Goal: Use online tool/utility: Utilize a website feature to perform a specific function

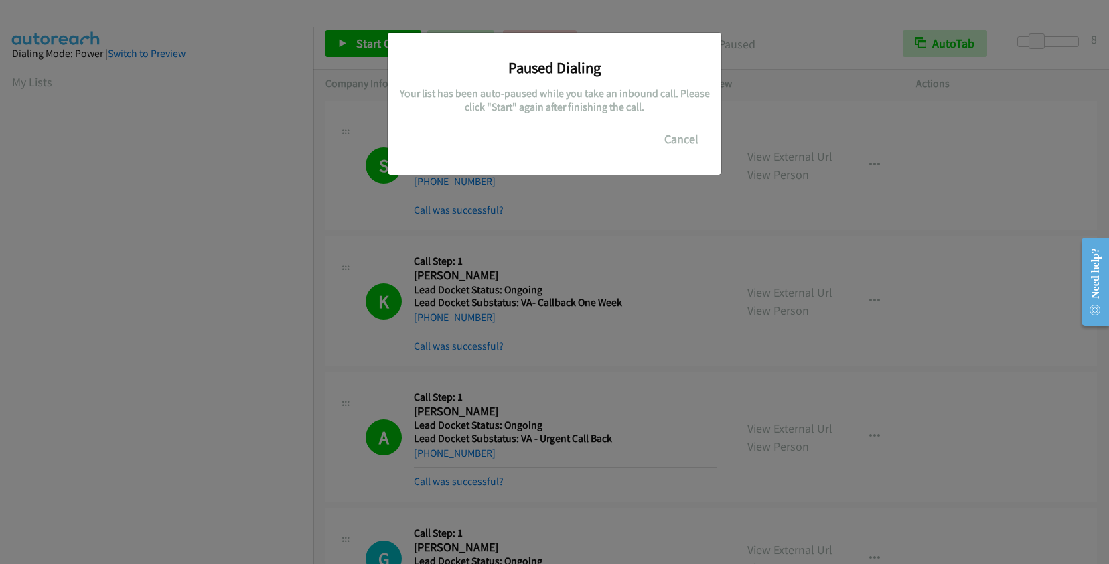
scroll to position [187, 0]
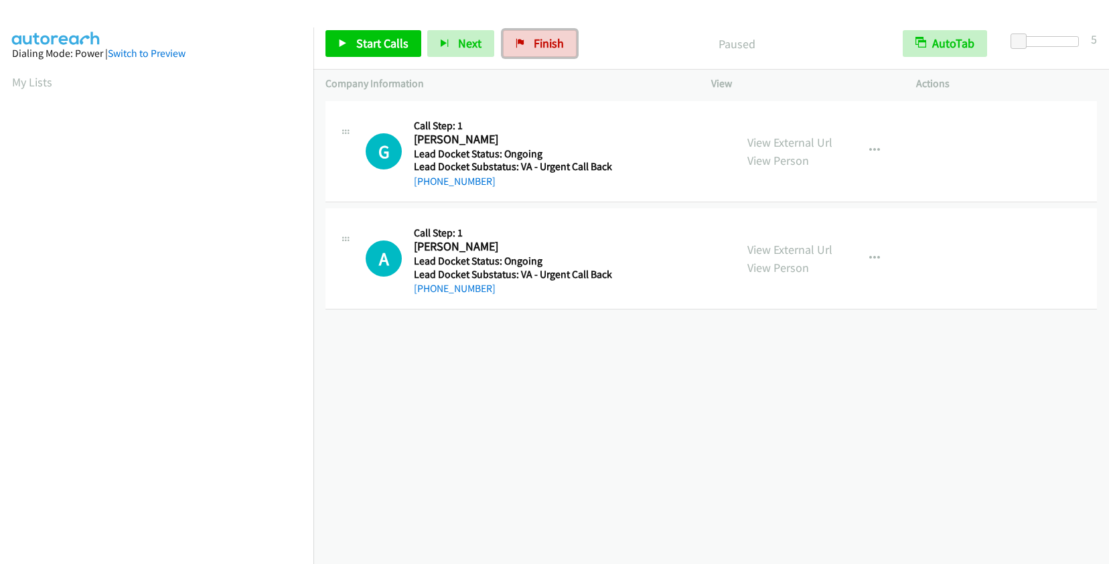
drag, startPoint x: 546, startPoint y: 49, endPoint x: 611, endPoint y: 46, distance: 65.0
click at [546, 49] on span "Finish" at bounding box center [549, 42] width 30 height 15
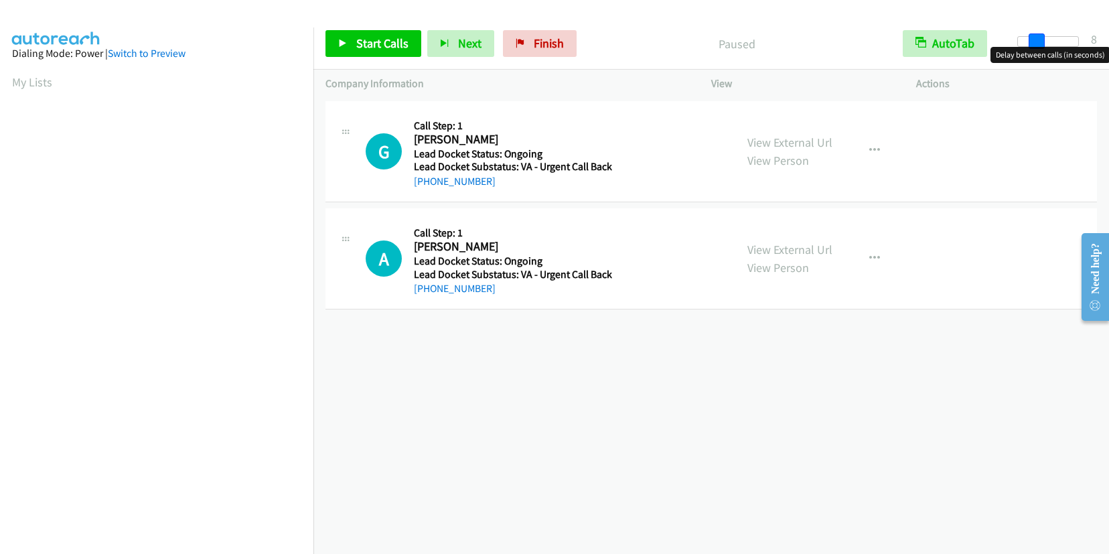
drag, startPoint x: 1019, startPoint y: 38, endPoint x: 1034, endPoint y: 40, distance: 15.5
click at [1034, 40] on span at bounding box center [1037, 41] width 16 height 16
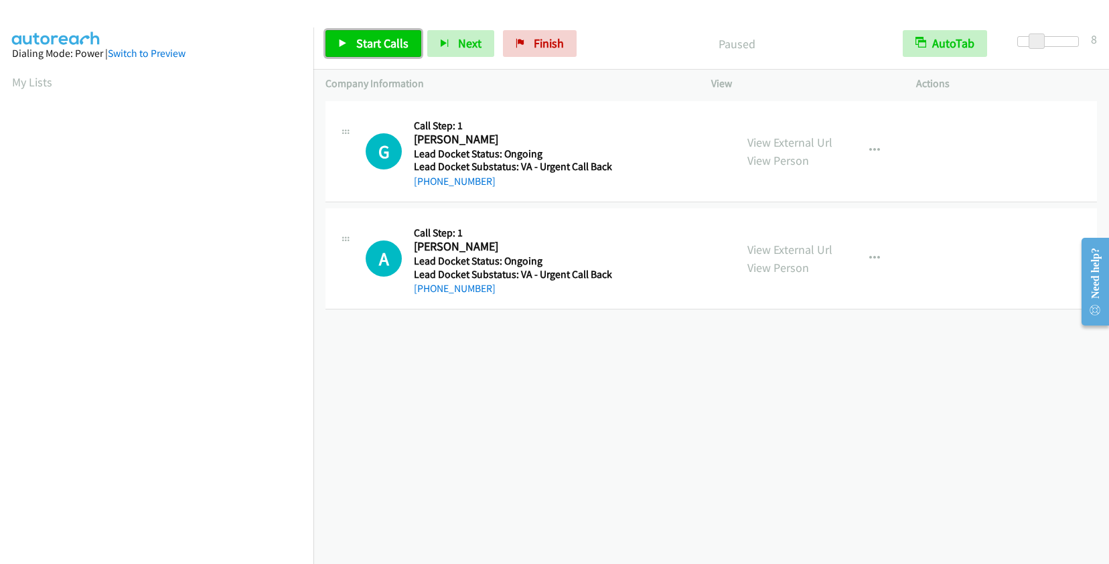
click at [382, 37] on span "Start Calls" at bounding box center [382, 42] width 52 height 15
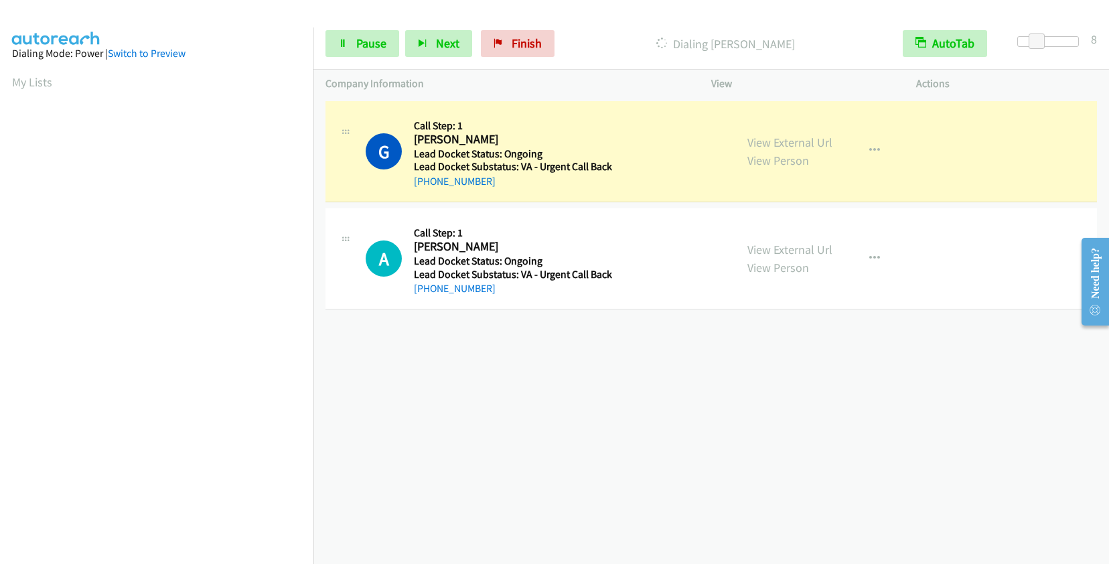
scroll to position [187, 0]
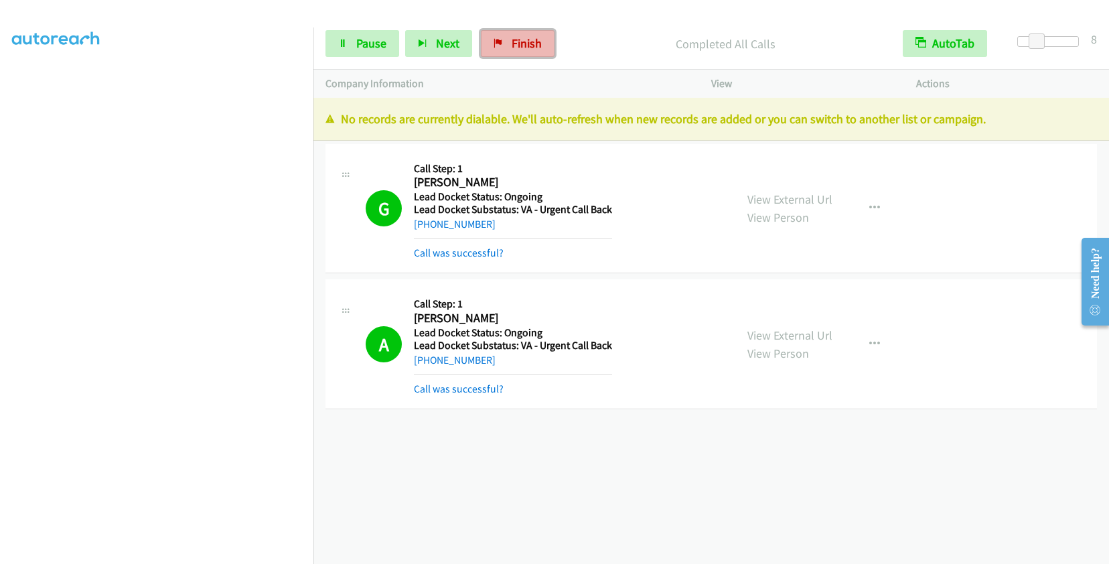
click at [508, 33] on link "Finish" at bounding box center [518, 43] width 74 height 27
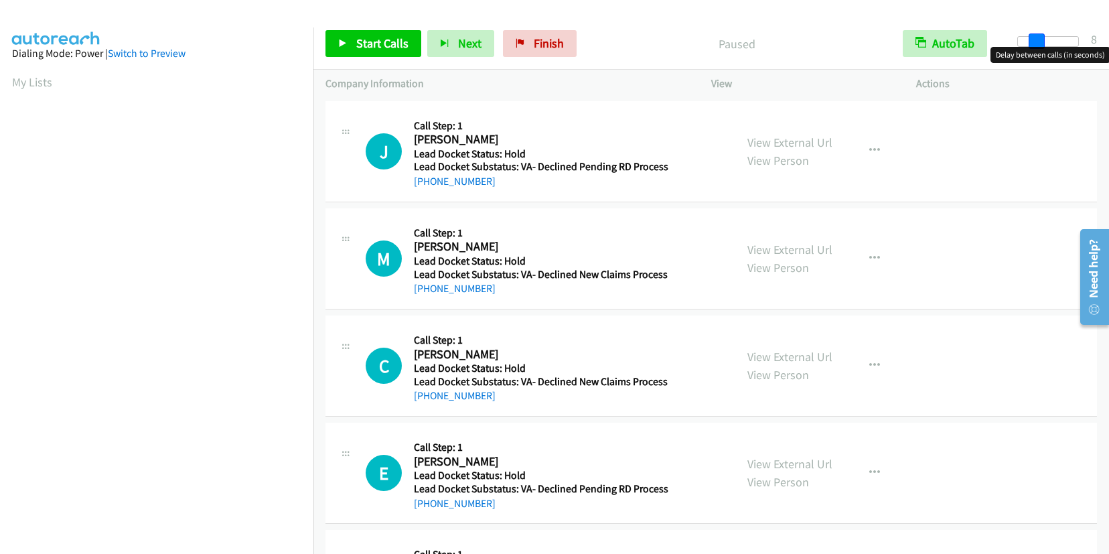
drag, startPoint x: 1023, startPoint y: 37, endPoint x: 1037, endPoint y: 32, distance: 15.5
click at [1037, 32] on div "Start Calls Pause Next Finish Paused AutoTab AutoTab 8" at bounding box center [711, 44] width 796 height 52
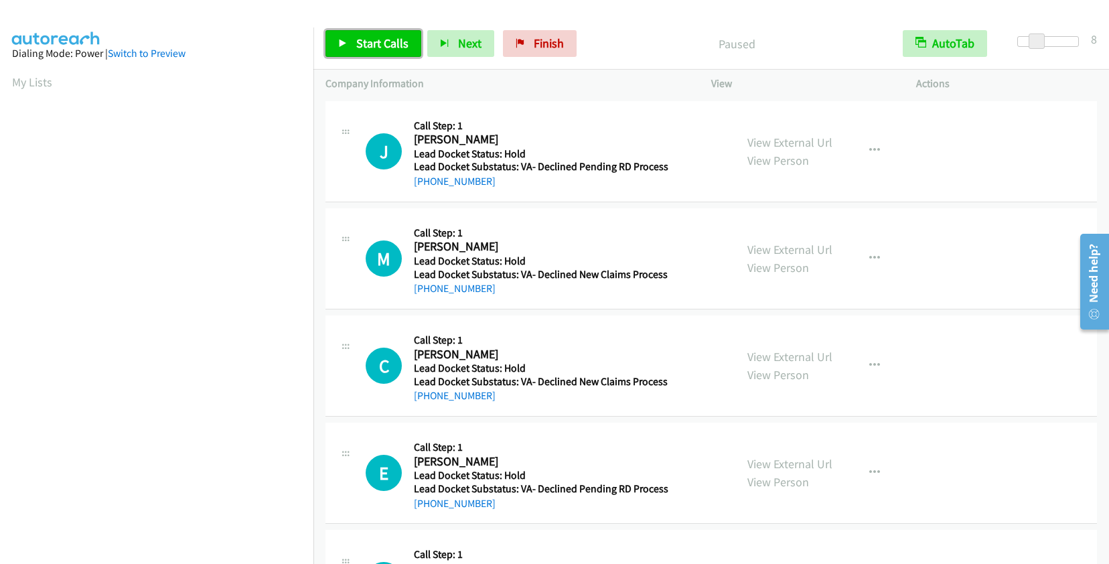
click at [377, 43] on span "Start Calls" at bounding box center [382, 42] width 52 height 15
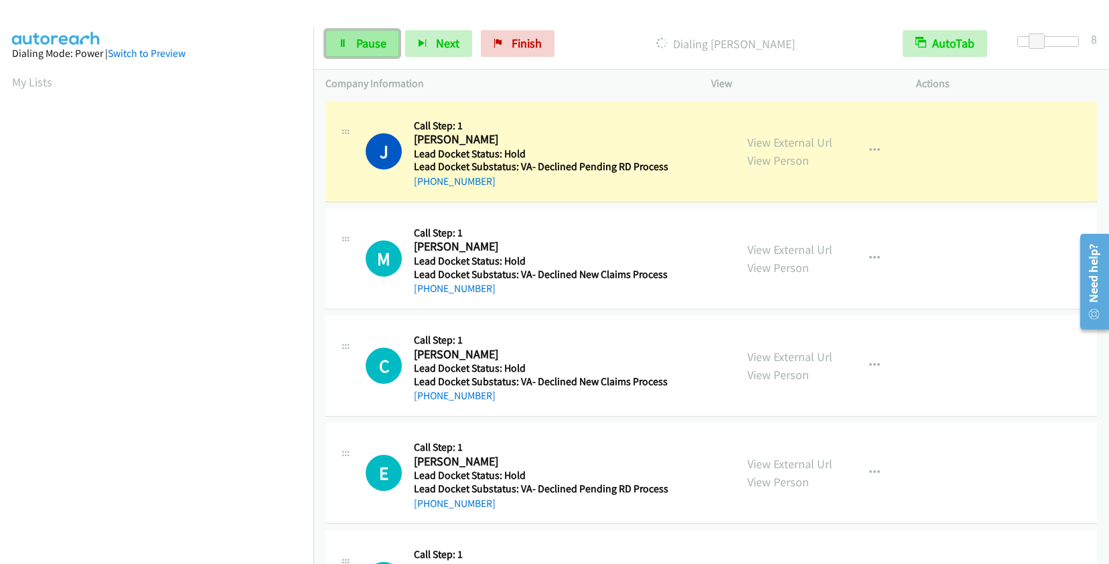
click at [352, 48] on link "Pause" at bounding box center [362, 43] width 74 height 27
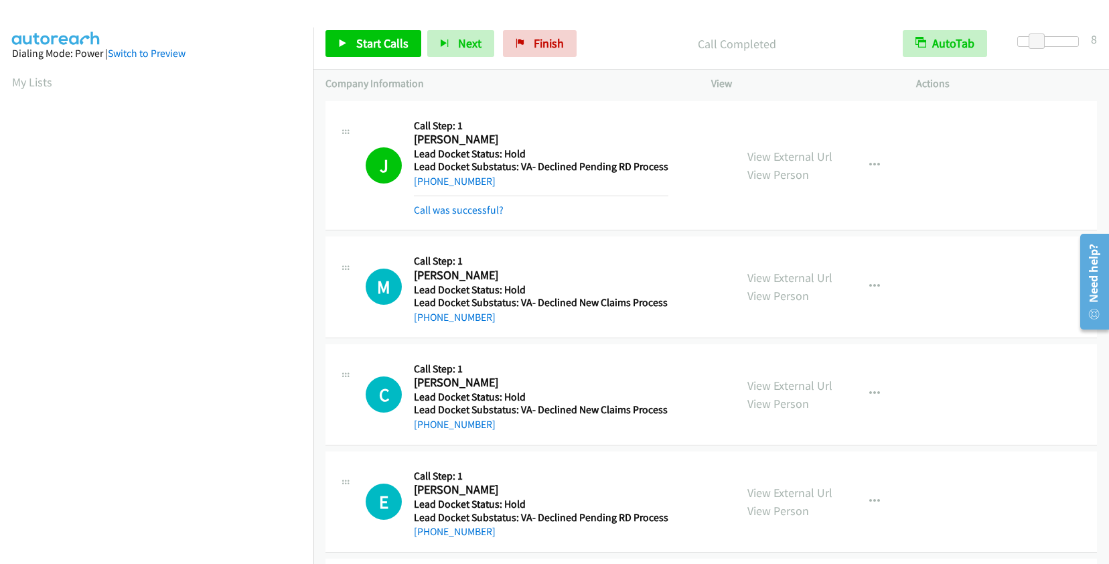
scroll to position [188, 0]
click at [385, 43] on span "Start Calls" at bounding box center [382, 42] width 52 height 15
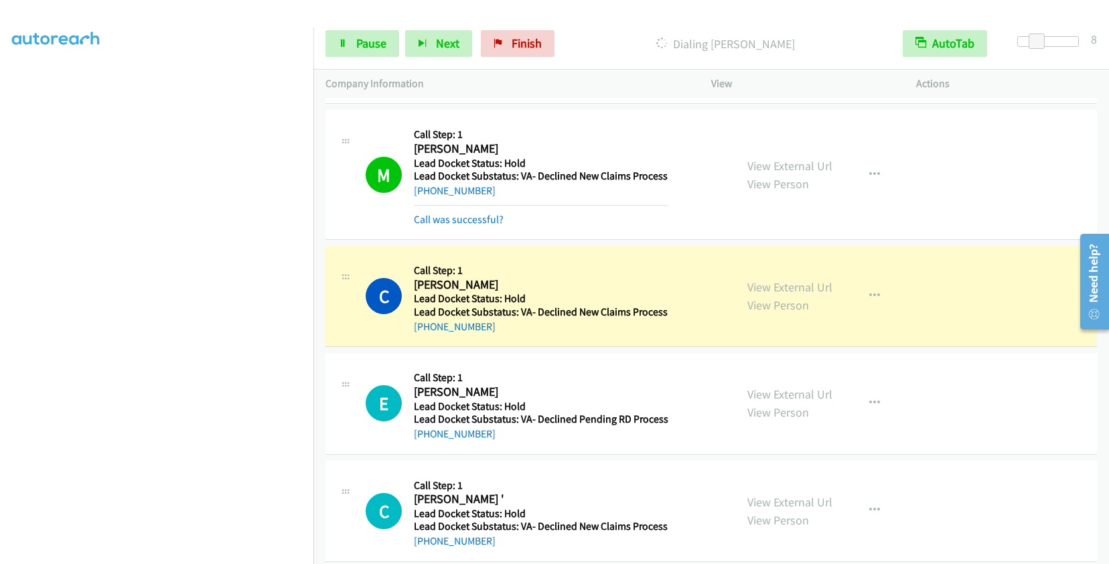
scroll to position [134, 0]
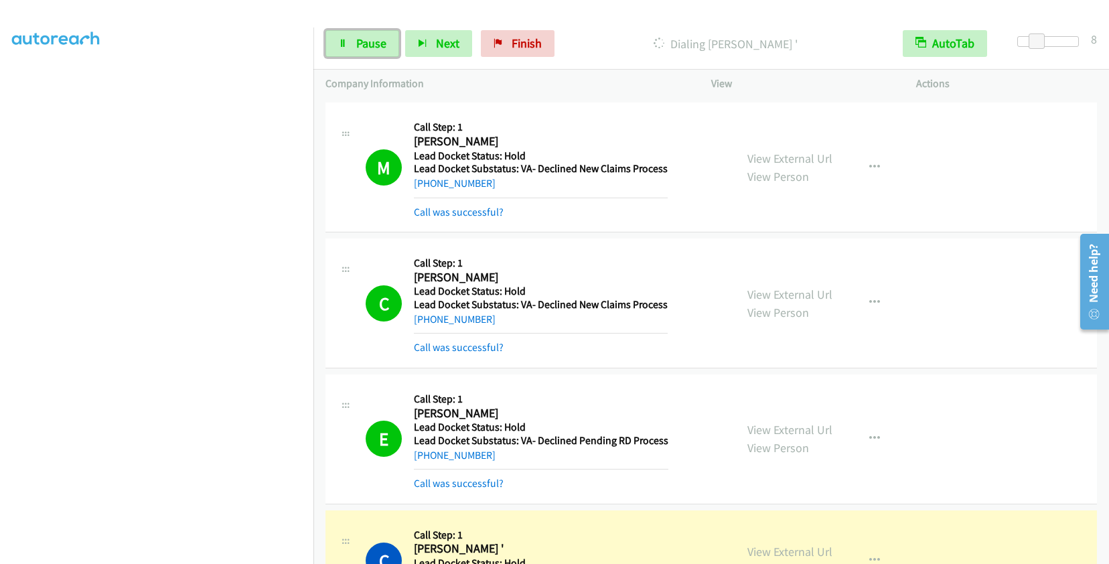
drag, startPoint x: 358, startPoint y: 38, endPoint x: 368, endPoint y: 35, distance: 10.0
click at [358, 38] on span "Pause" at bounding box center [371, 42] width 30 height 15
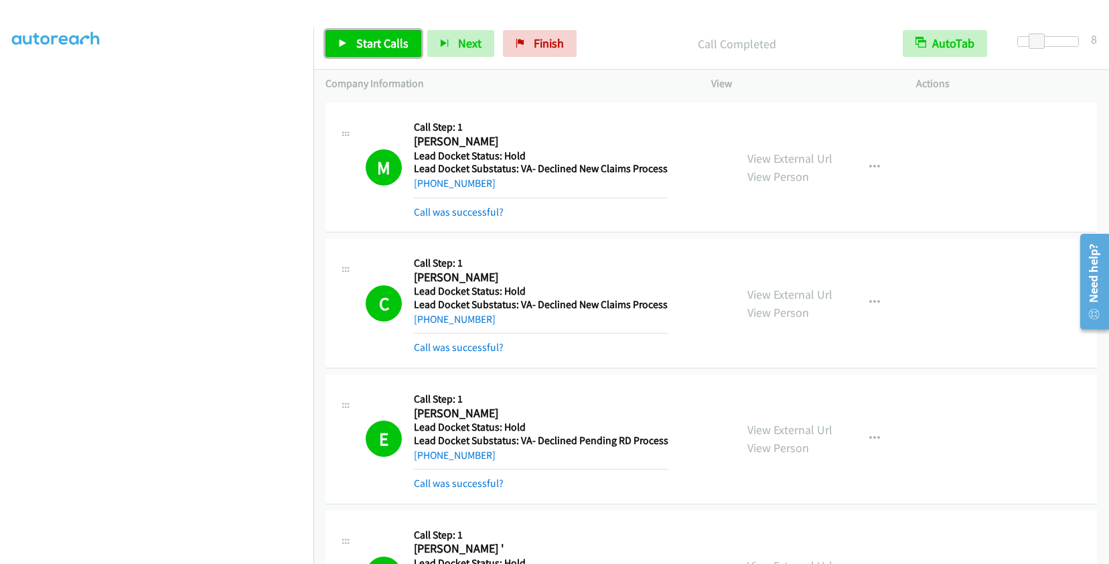
click at [393, 51] on link "Start Calls" at bounding box center [373, 43] width 96 height 27
click at [371, 38] on span "Pause" at bounding box center [371, 42] width 30 height 15
click at [357, 37] on span "Start Calls" at bounding box center [382, 42] width 52 height 15
click at [360, 50] on span "Pause" at bounding box center [371, 42] width 30 height 15
click at [347, 40] on icon at bounding box center [342, 44] width 9 height 9
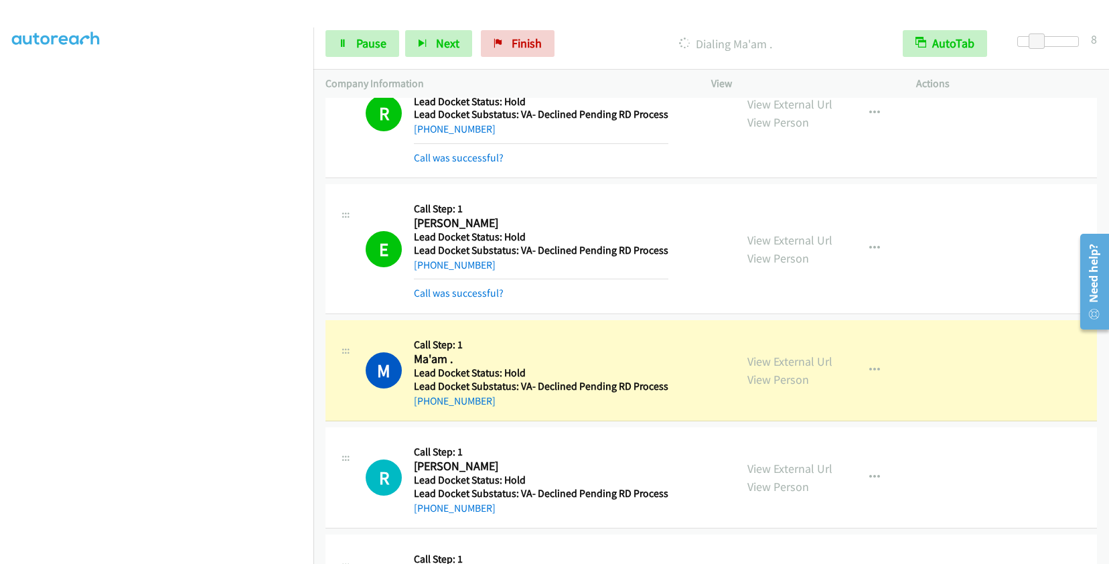
scroll to position [959, 0]
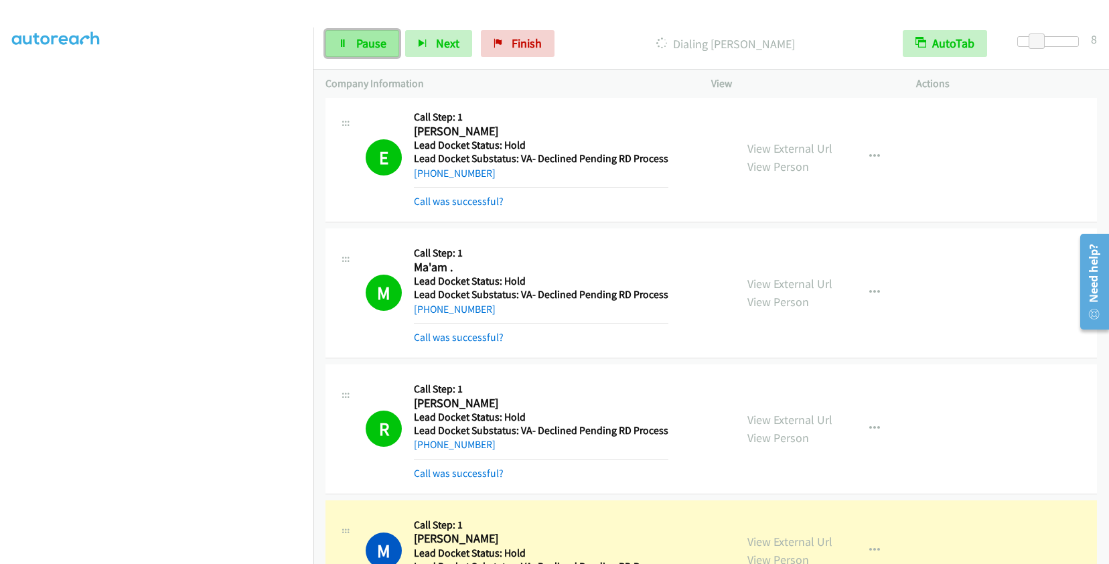
click at [358, 41] on span "Pause" at bounding box center [371, 42] width 30 height 15
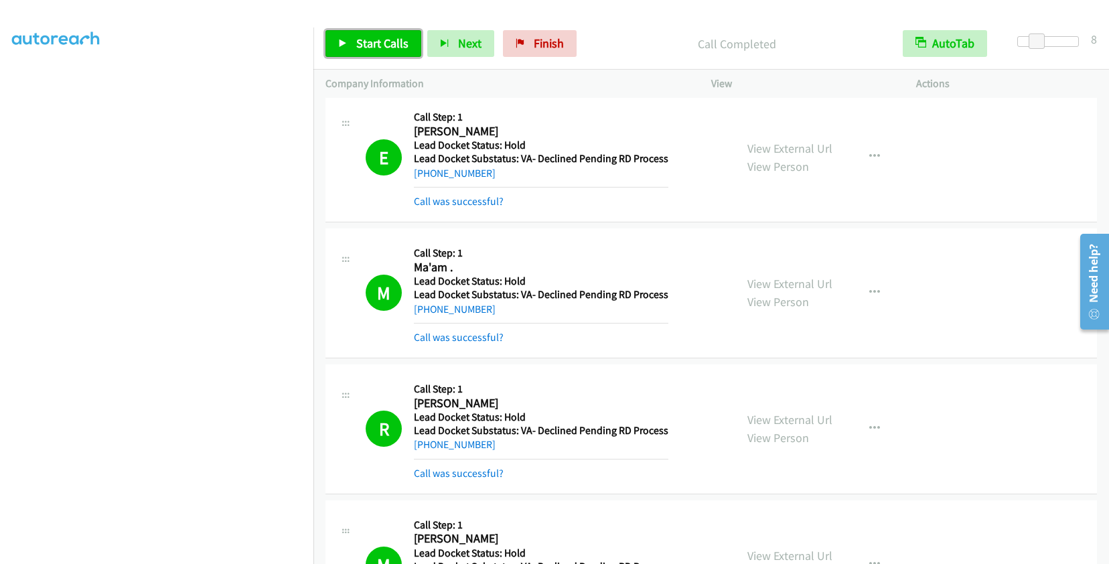
click at [371, 40] on span "Start Calls" at bounding box center [382, 42] width 52 height 15
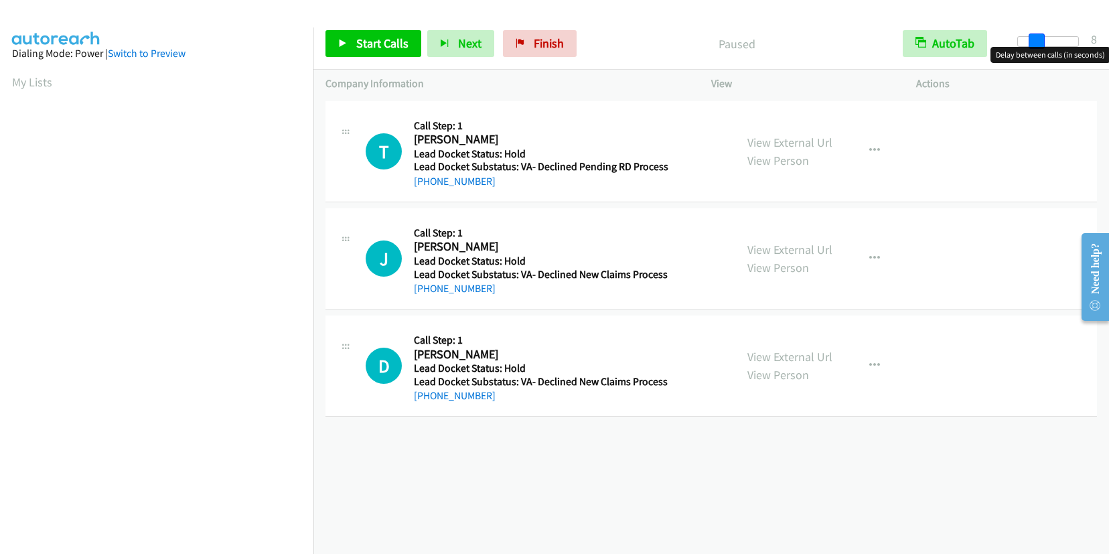
drag, startPoint x: 1017, startPoint y: 38, endPoint x: 1036, endPoint y: 40, distance: 18.9
click at [1036, 40] on span at bounding box center [1037, 41] width 16 height 16
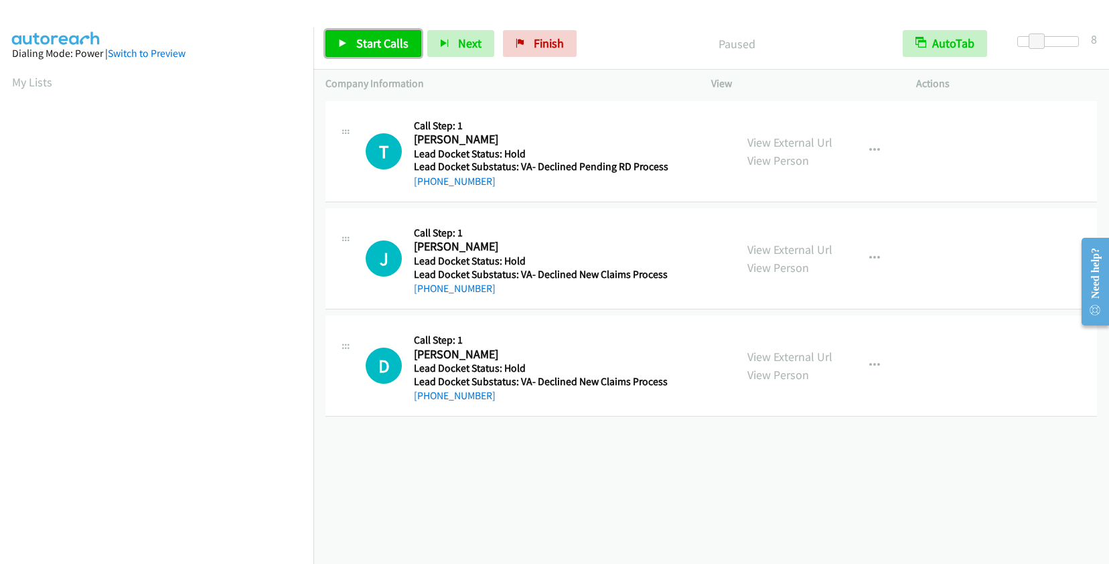
click at [367, 40] on span "Start Calls" at bounding box center [382, 42] width 52 height 15
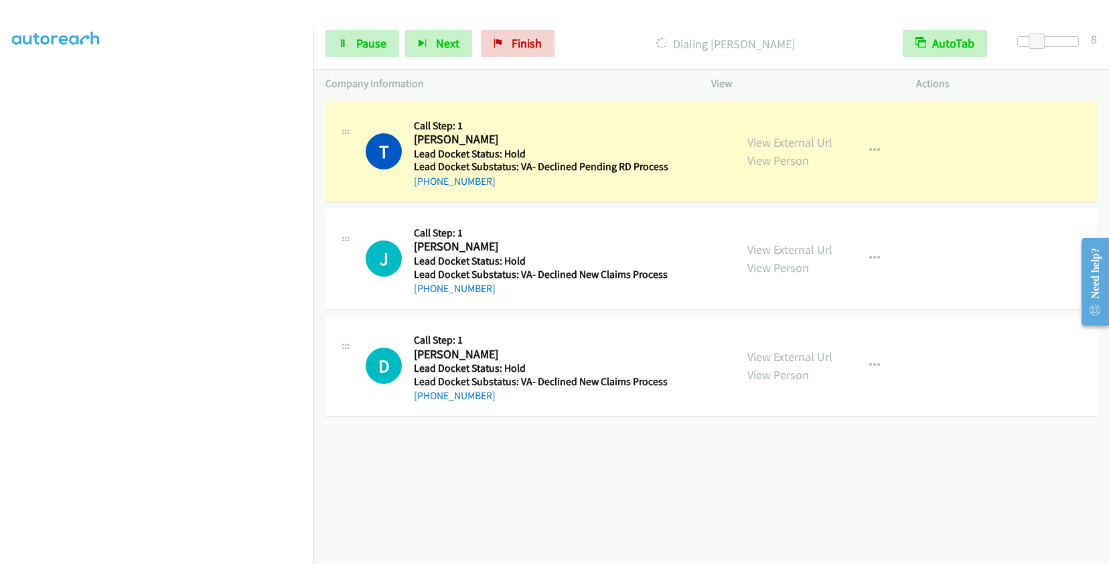
scroll to position [187, 0]
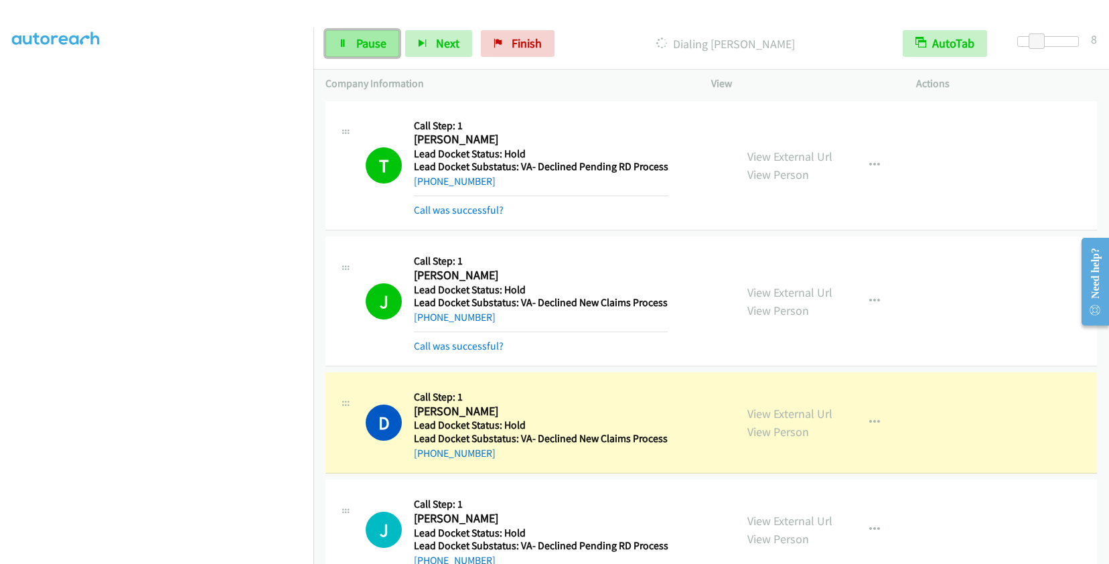
click at [350, 36] on link "Pause" at bounding box center [362, 43] width 74 height 27
